Goal: Use online tool/utility: Utilize a website feature to perform a specific function

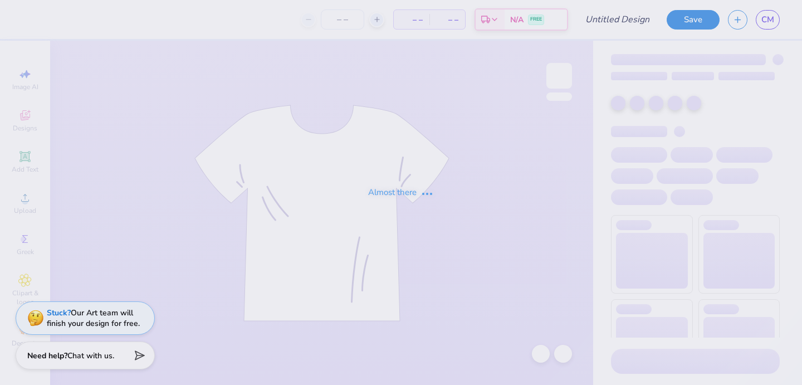
type input "SWE4"
type input "1"
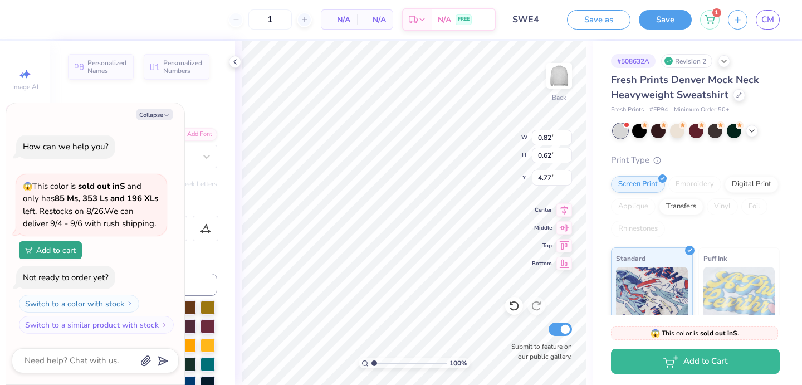
type textarea "x"
type textarea "195"
type textarea "x"
type textarea "1950"
type textarea "x"
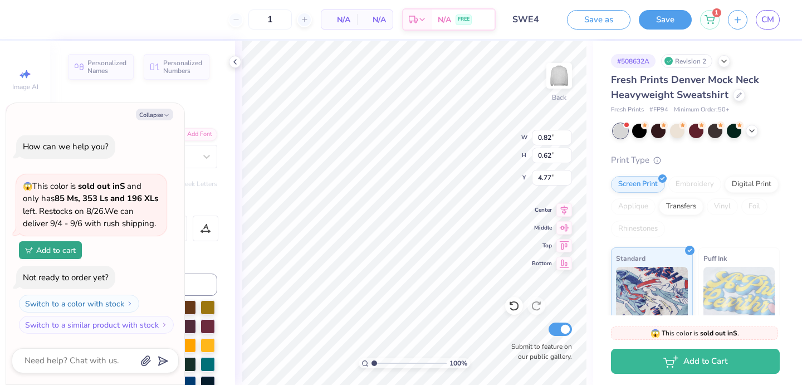
type input "1.01"
type input "0.61"
type input "4.70"
type textarea "x"
type input "4.46"
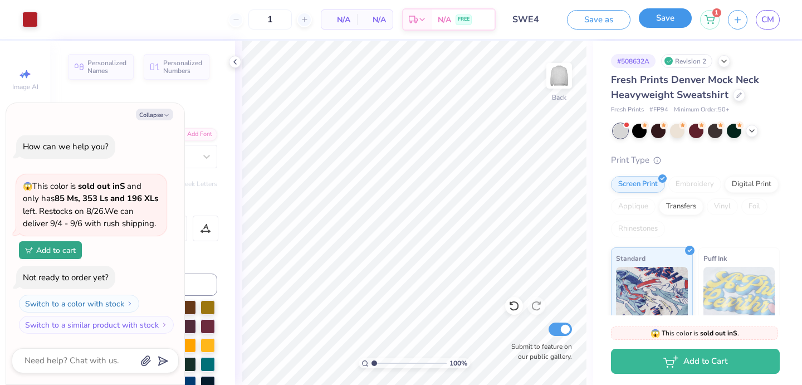
click at [659, 23] on button "Save" at bounding box center [665, 17] width 53 height 19
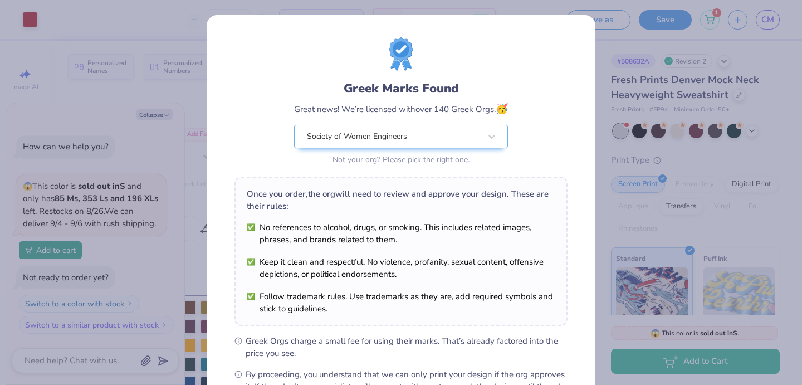
scroll to position [136, 0]
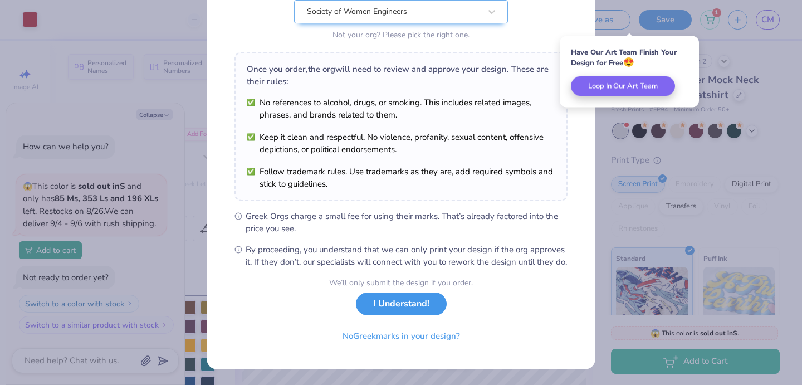
click at [387, 315] on button "I Understand!" at bounding box center [401, 303] width 91 height 23
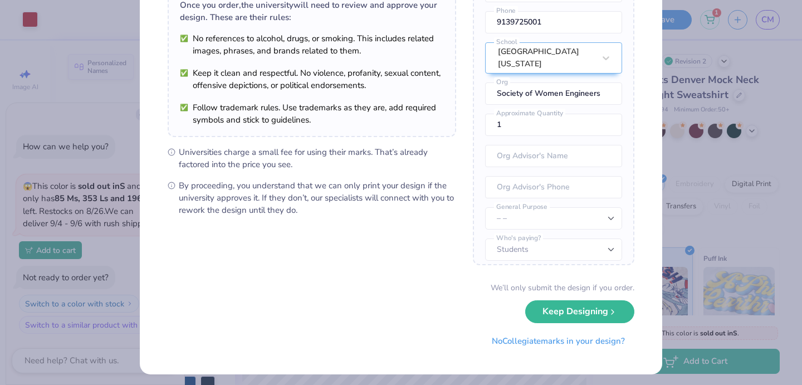
scroll to position [100, 0]
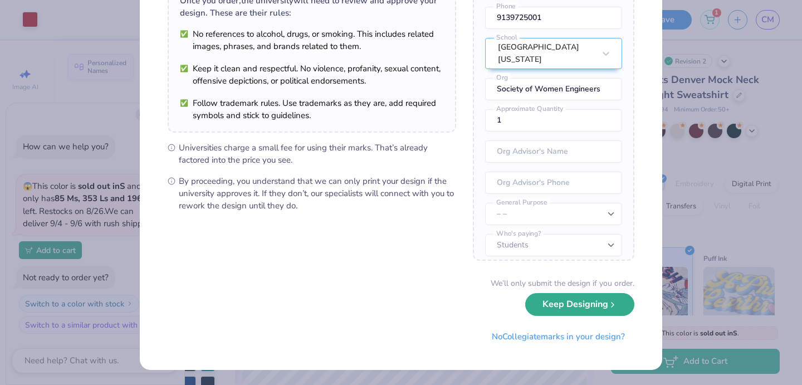
click at [587, 307] on button "Keep Designing" at bounding box center [579, 304] width 109 height 23
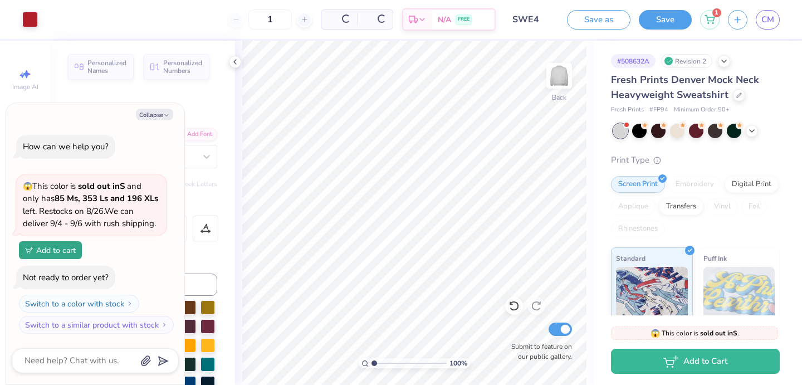
scroll to position [0, 0]
click at [665, 19] on button "Save" at bounding box center [665, 17] width 53 height 19
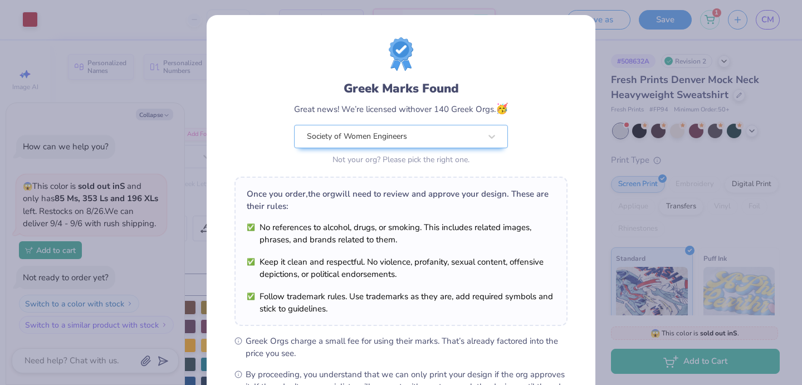
scroll to position [136, 0]
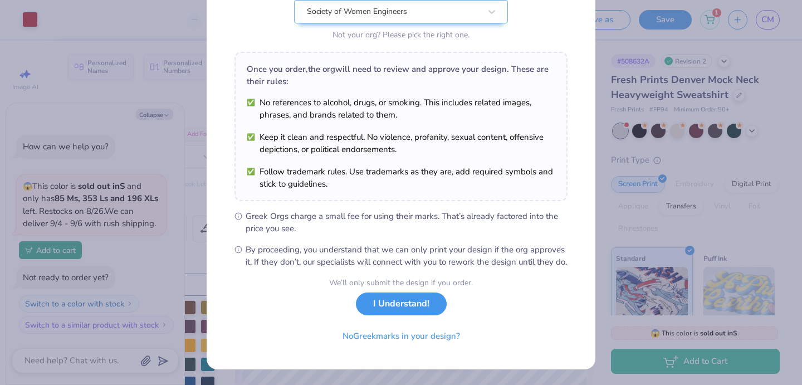
click at [407, 296] on button "I Understand!" at bounding box center [401, 303] width 91 height 23
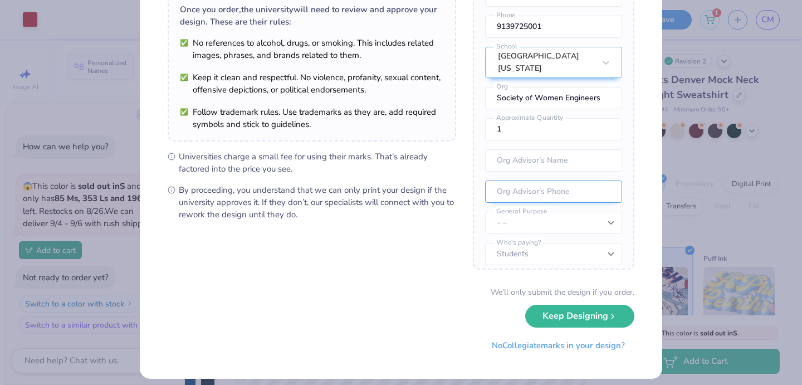
scroll to position [100, 0]
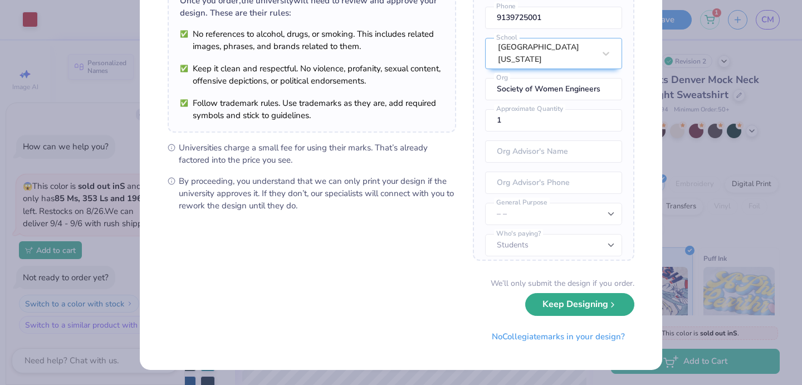
click at [580, 304] on button "Keep Designing" at bounding box center [579, 304] width 109 height 23
type textarea "x"
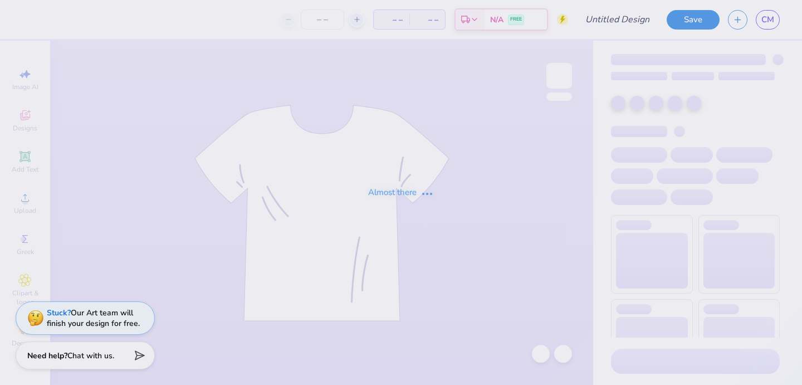
type input "SWE 2"
type input "12"
type input "SWE 3"
type input "12"
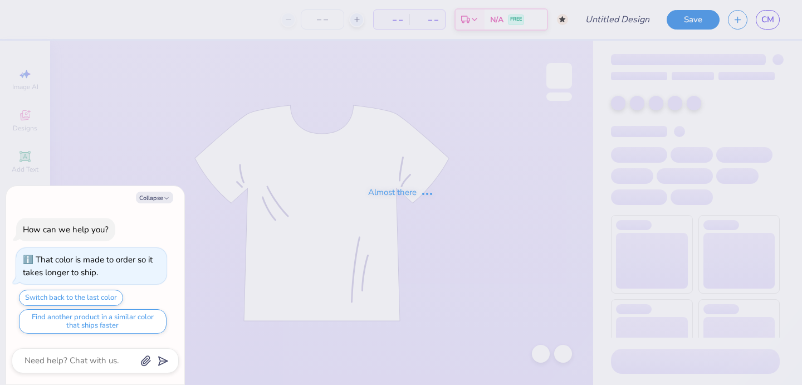
type textarea "x"
type input "SWE 5"
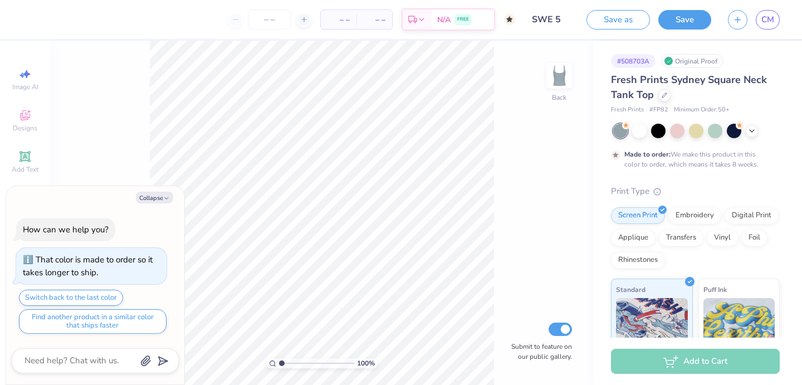
type textarea "x"
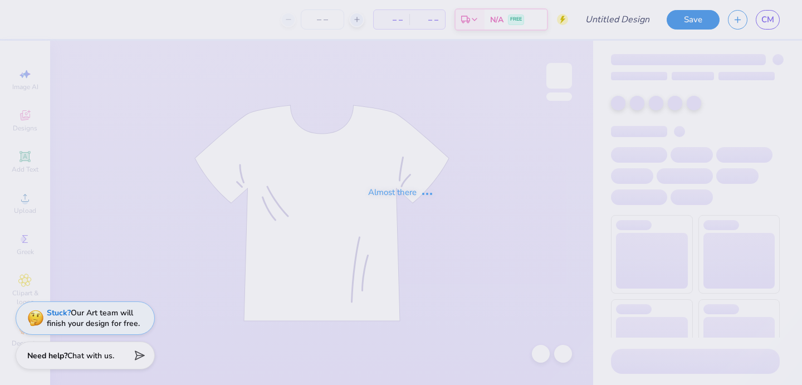
type input "SWE 1"
type input "12"
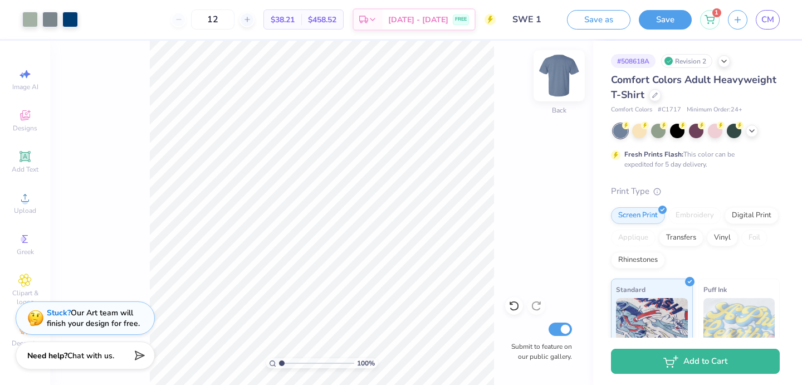
click at [549, 67] on img at bounding box center [559, 75] width 45 height 45
click at [560, 90] on img at bounding box center [559, 75] width 45 height 45
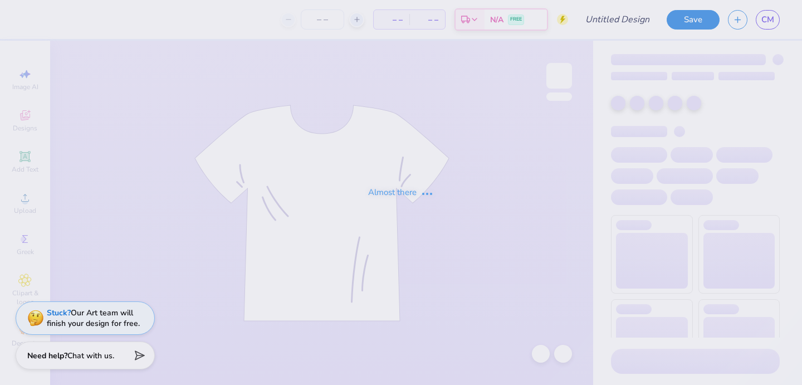
type input "SWE 6"
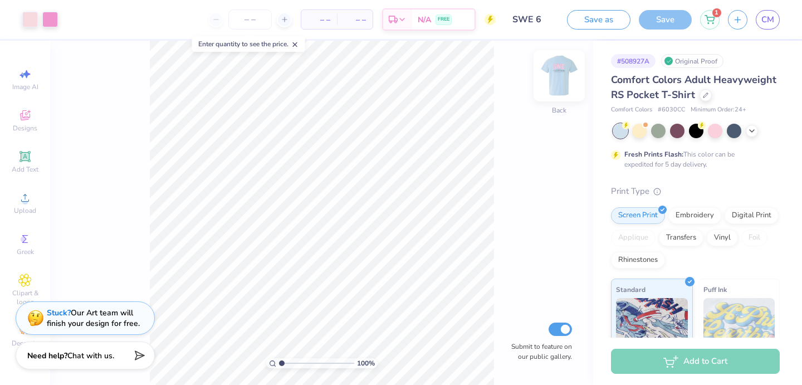
click at [553, 75] on img at bounding box center [559, 75] width 45 height 45
click at [557, 80] on img at bounding box center [559, 75] width 45 height 45
